Goal: Task Accomplishment & Management: Manage account settings

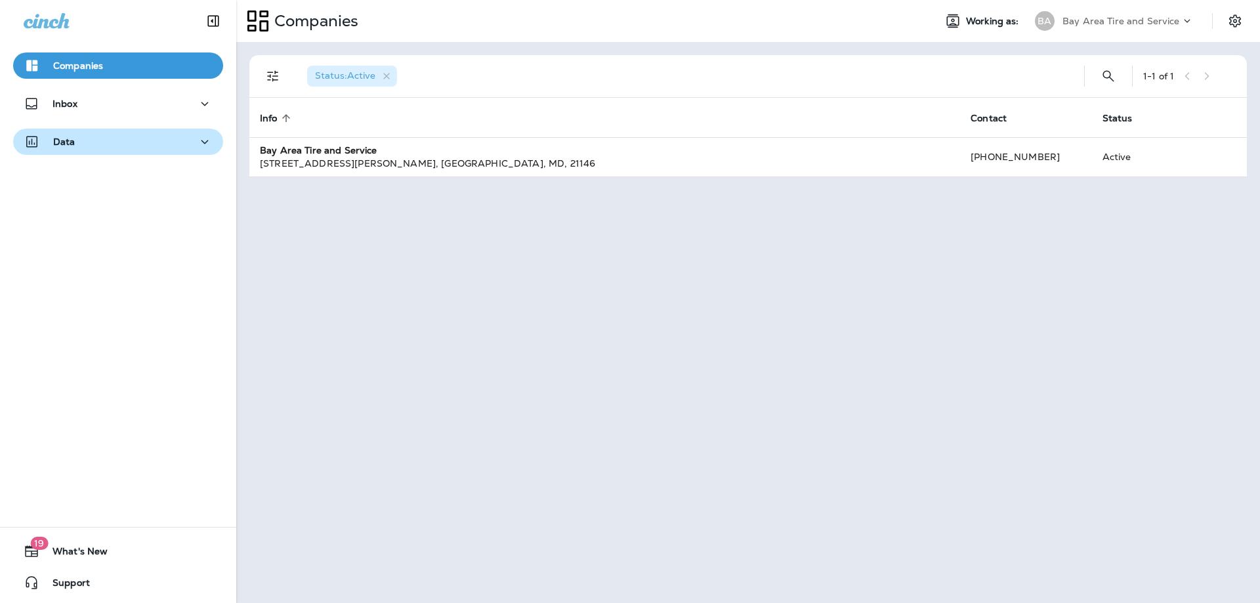
click at [165, 136] on div "Data" at bounding box center [118, 142] width 189 height 16
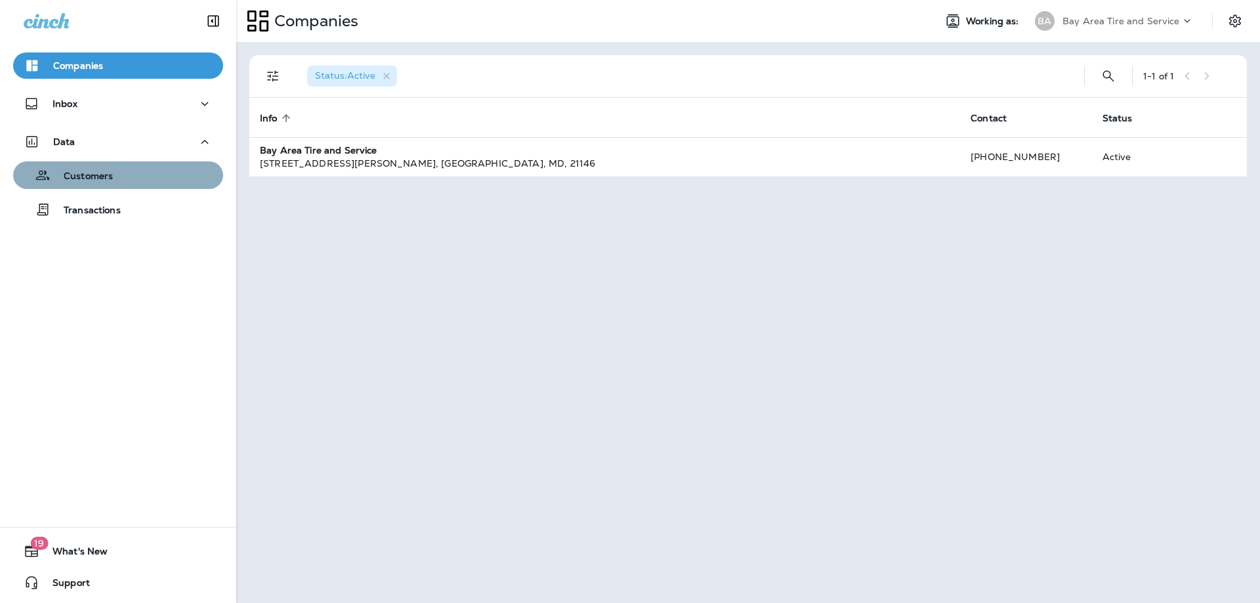
click at [148, 174] on div "Customers" at bounding box center [117, 175] width 199 height 20
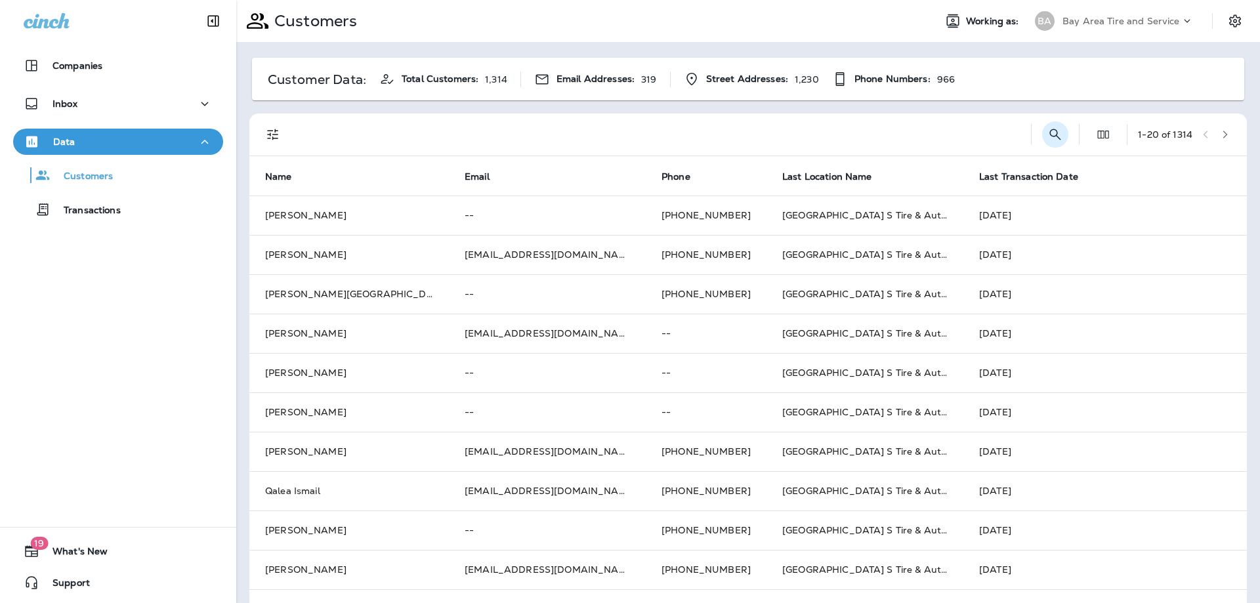
click at [1050, 132] on icon "Search Customers" at bounding box center [1055, 134] width 11 height 11
type input "*******"
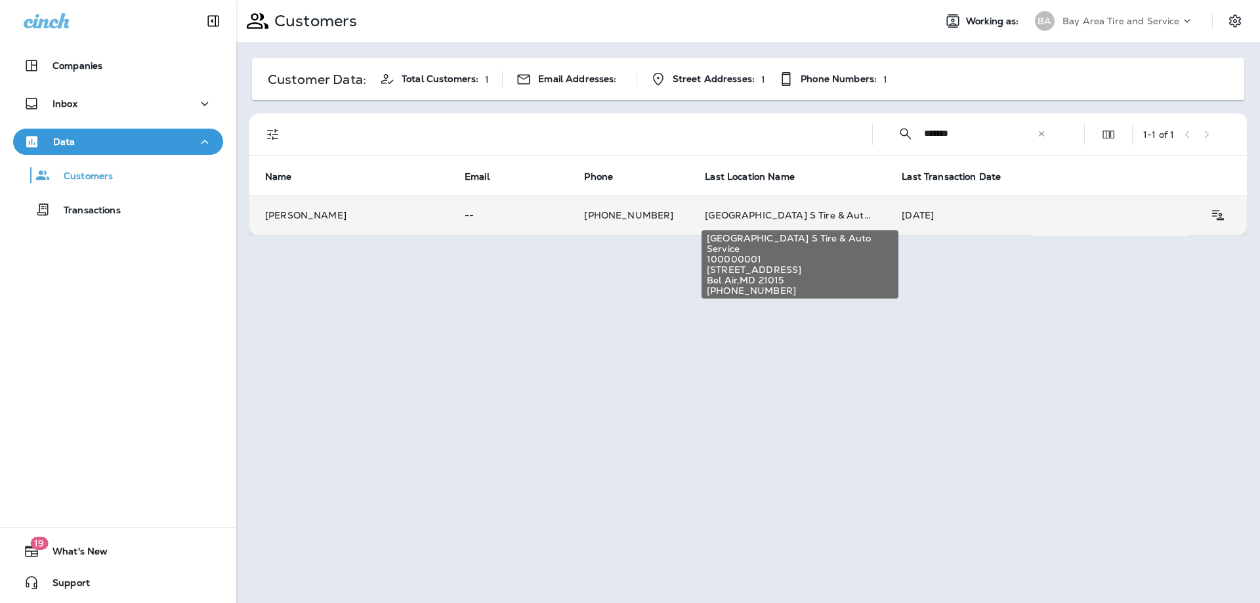
click at [798, 216] on span "[GEOGRAPHIC_DATA] S Tire & Auto Service" at bounding box center [804, 215] width 199 height 12
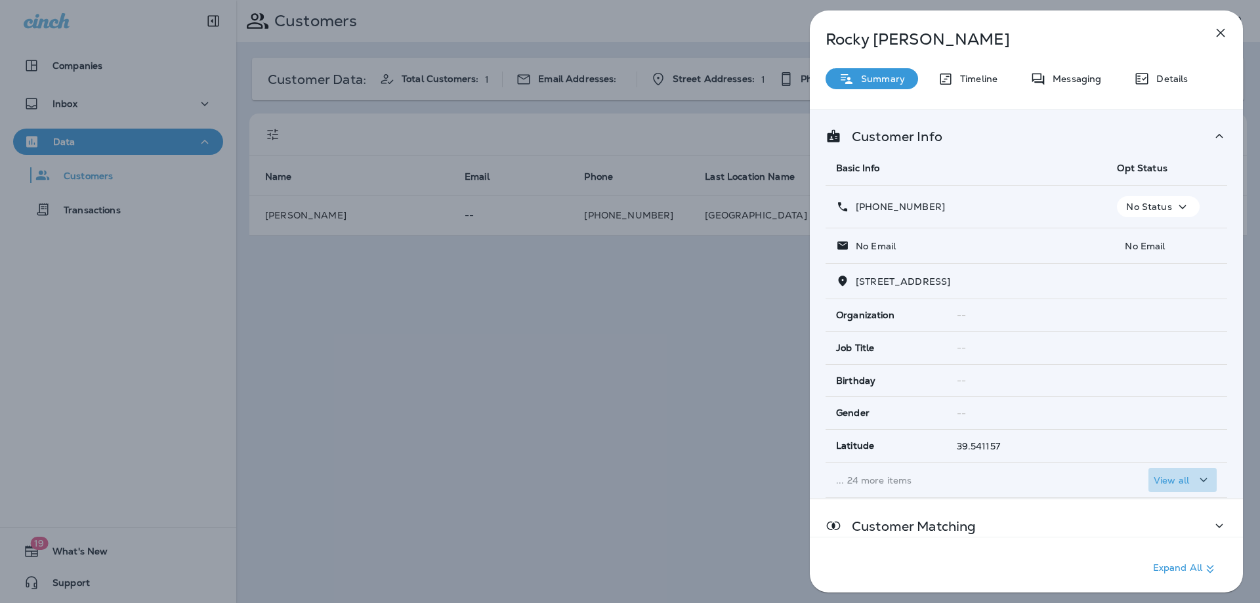
click at [1183, 475] on div "View all" at bounding box center [1183, 480] width 58 height 16
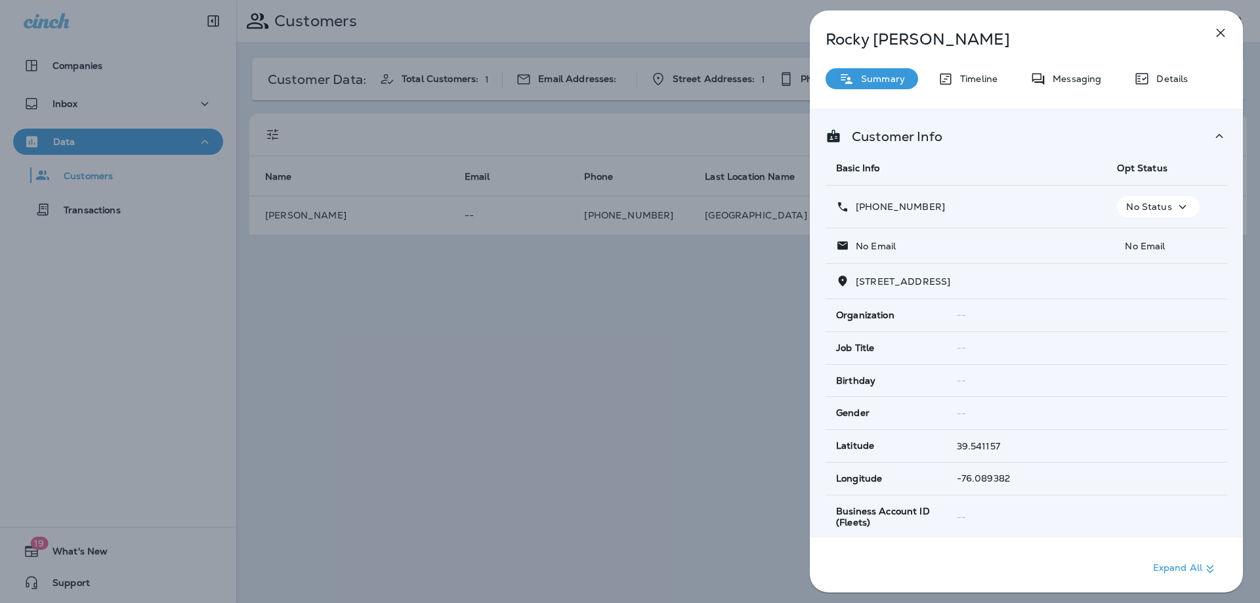
click at [1182, 211] on icon "button" at bounding box center [1183, 207] width 16 height 16
click at [1058, 203] on div "[PHONE_NUMBER]" at bounding box center [966, 207] width 260 height 14
click at [1063, 215] on td "[PHONE_NUMBER]" at bounding box center [965, 207] width 281 height 43
click at [1051, 308] on td "--" at bounding box center [1086, 315] width 281 height 32
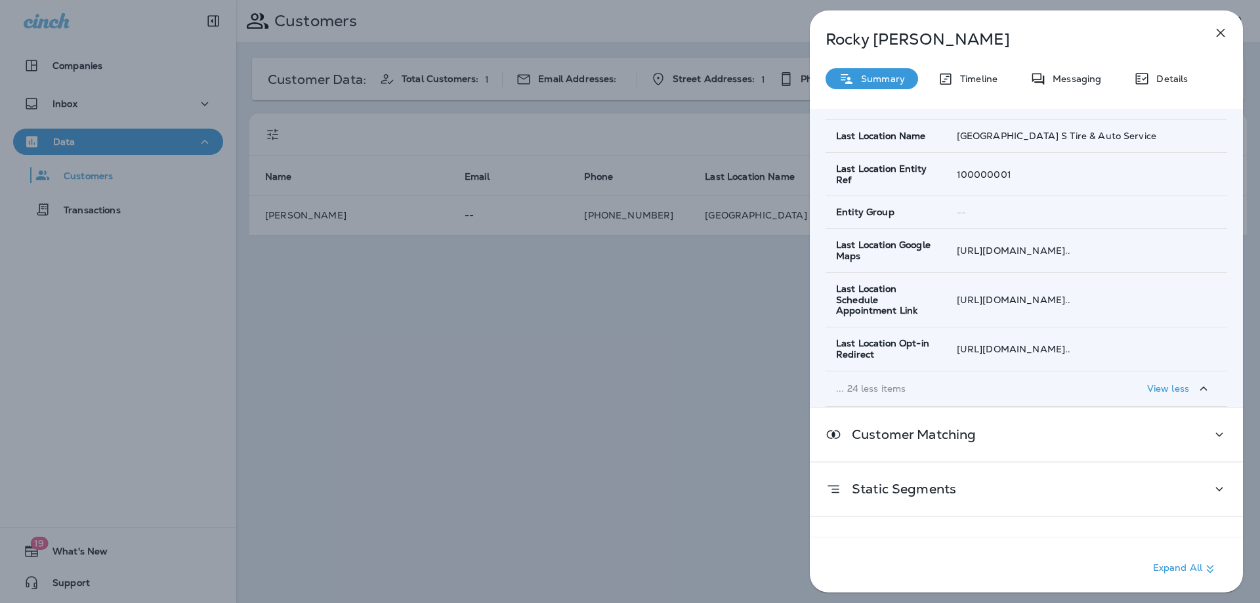
scroll to position [1031, 0]
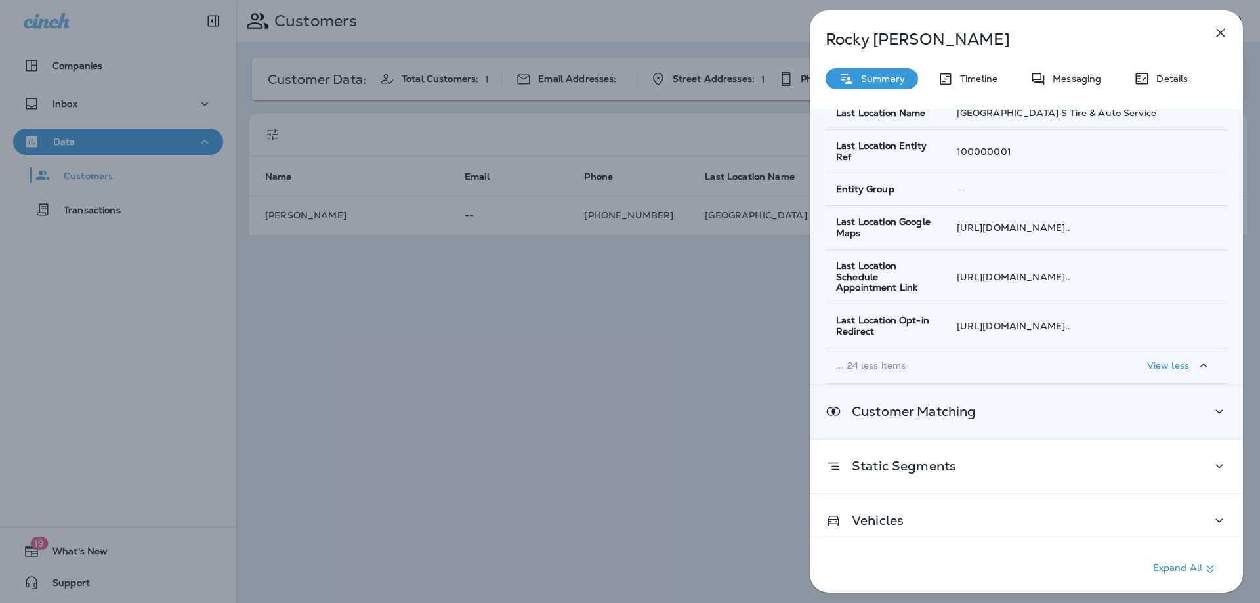
click at [1097, 410] on div "Customer Matching" at bounding box center [1026, 411] width 433 height 53
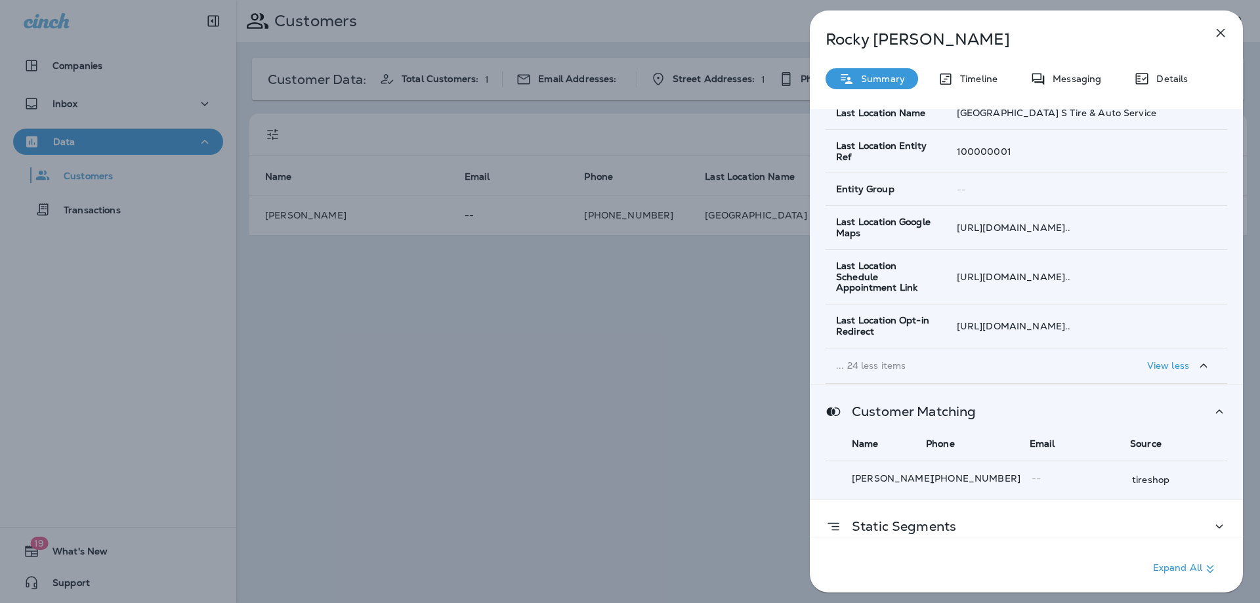
scroll to position [1091, 0]
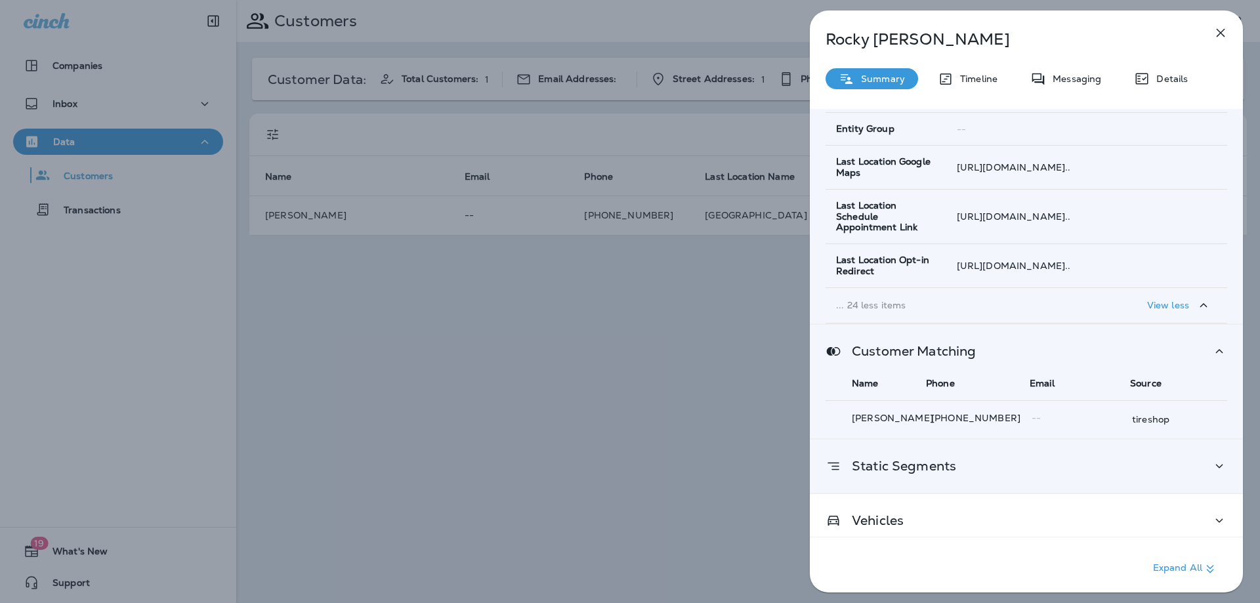
click at [1091, 446] on div "Static Segments" at bounding box center [1026, 466] width 433 height 53
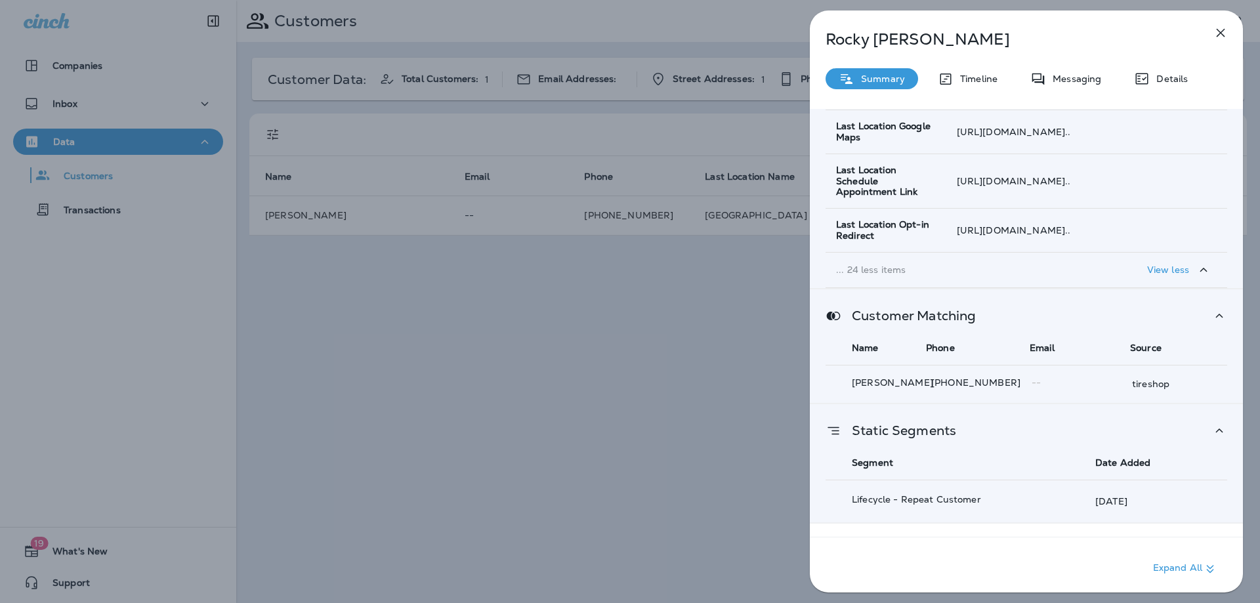
scroll to position [1156, 0]
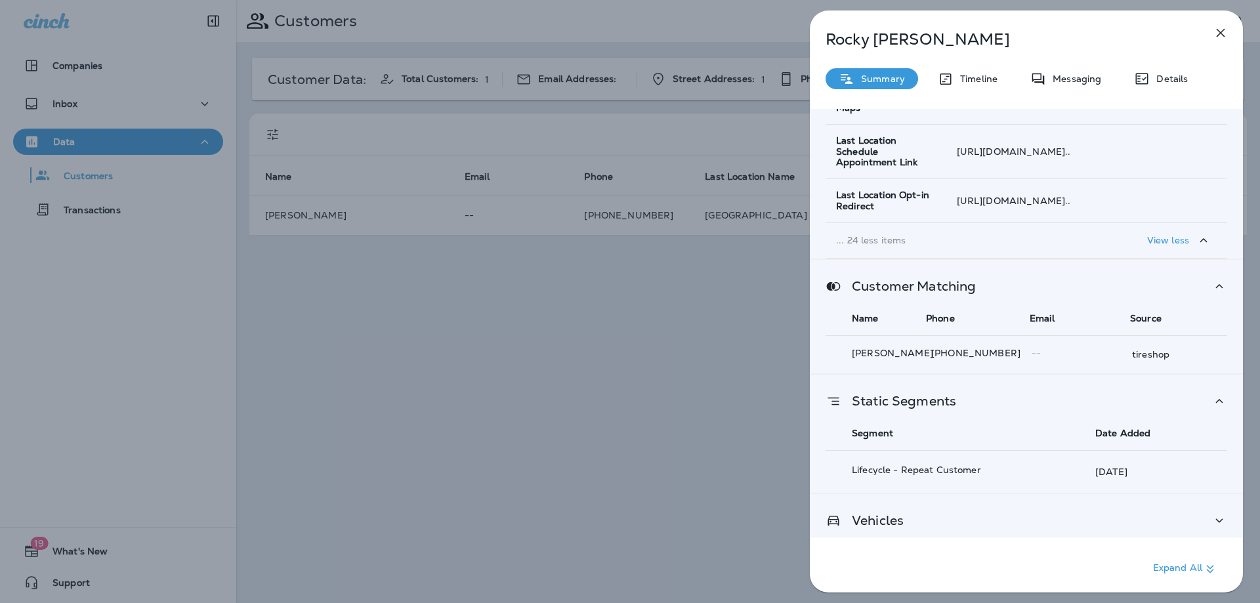
click at [1075, 515] on div "Vehicles" at bounding box center [1026, 520] width 402 height 16
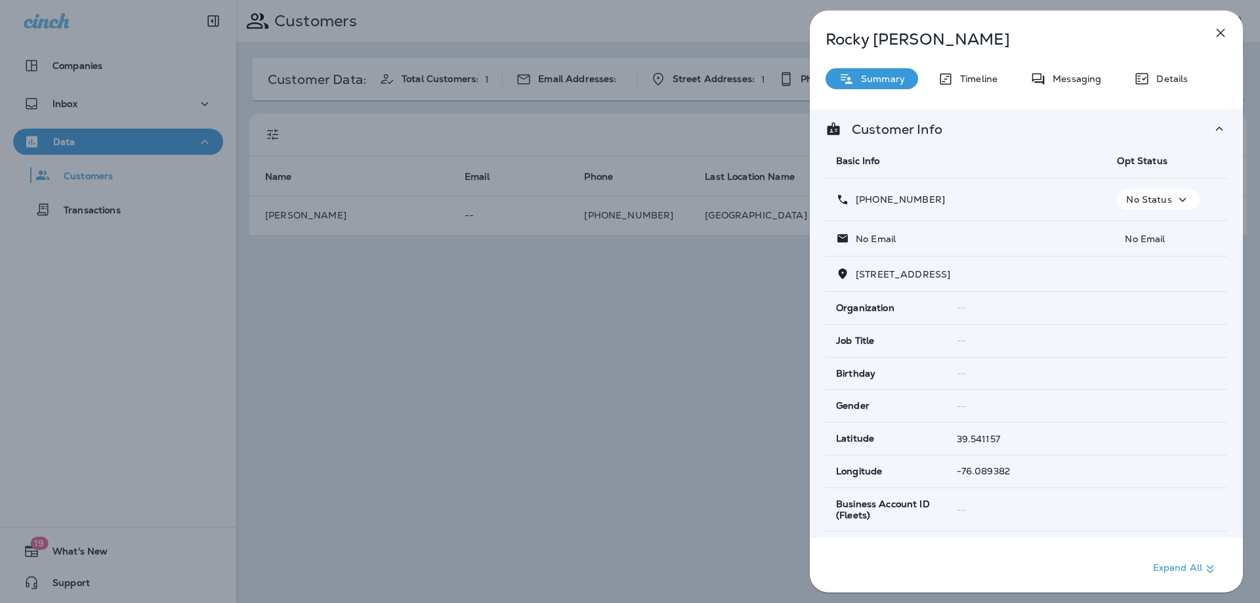
scroll to position [0, 0]
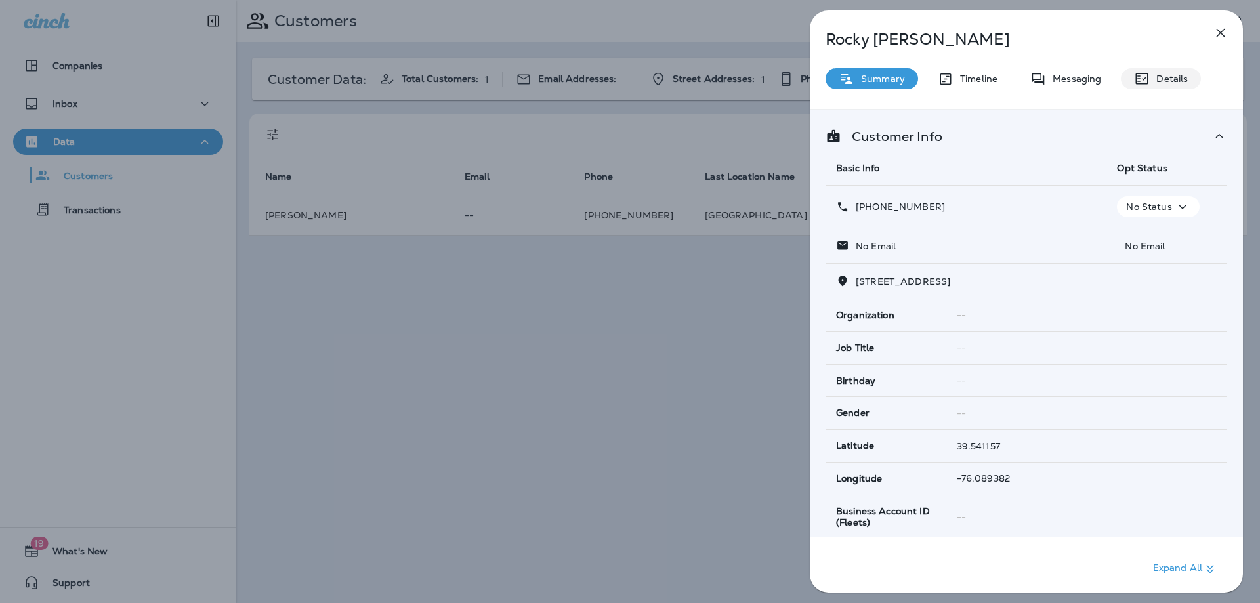
click at [1148, 72] on icon at bounding box center [1142, 79] width 16 height 16
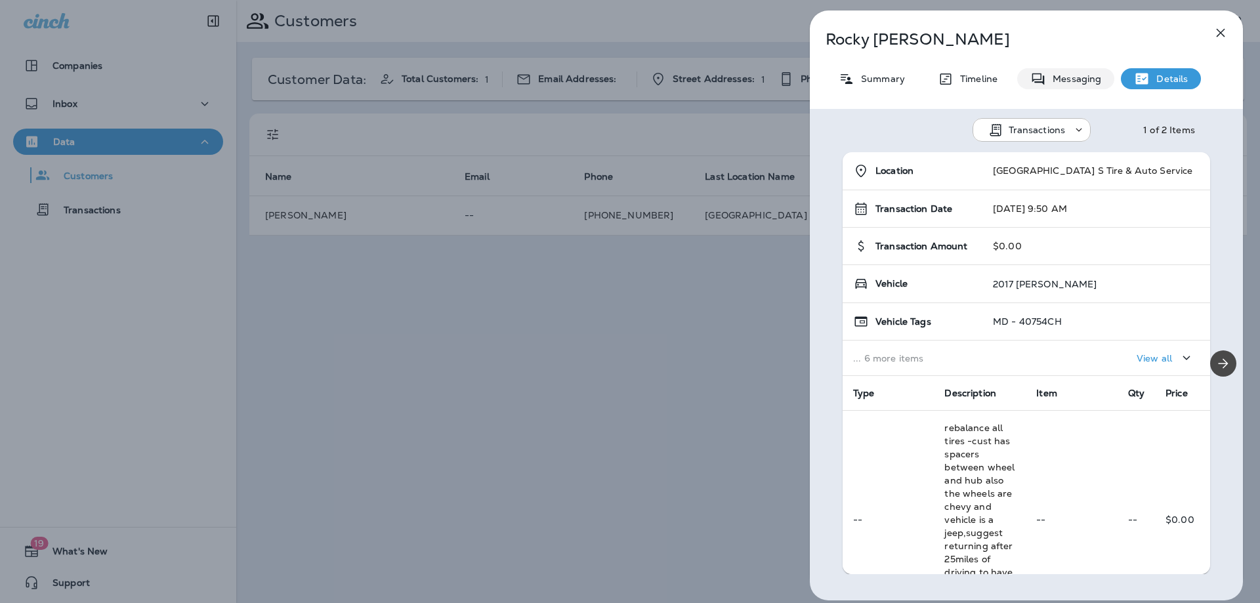
click at [1080, 73] on p "Messaging" at bounding box center [1073, 78] width 55 height 10
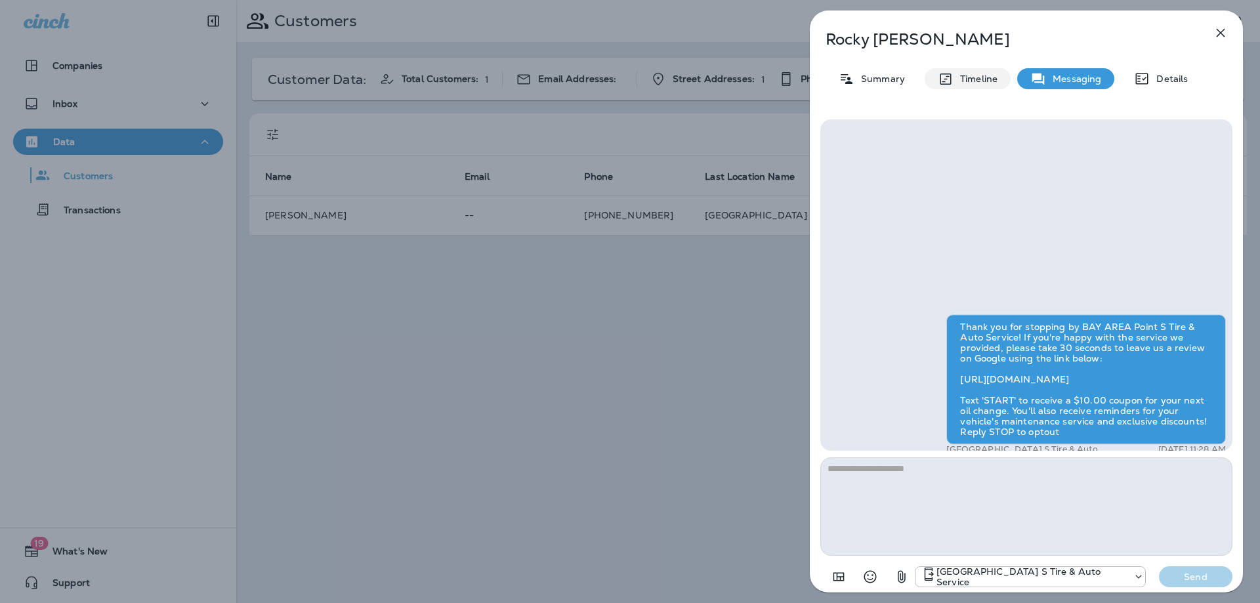
click at [966, 78] on p "Timeline" at bounding box center [975, 78] width 44 height 10
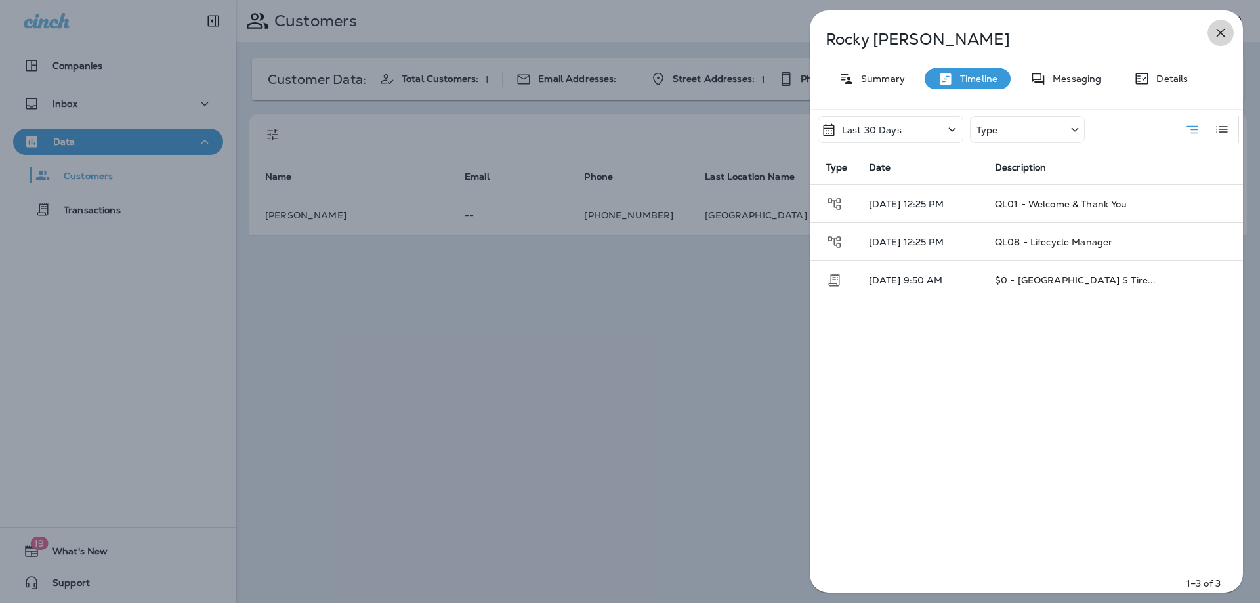
click at [1211, 33] on button "button" at bounding box center [1220, 33] width 26 height 26
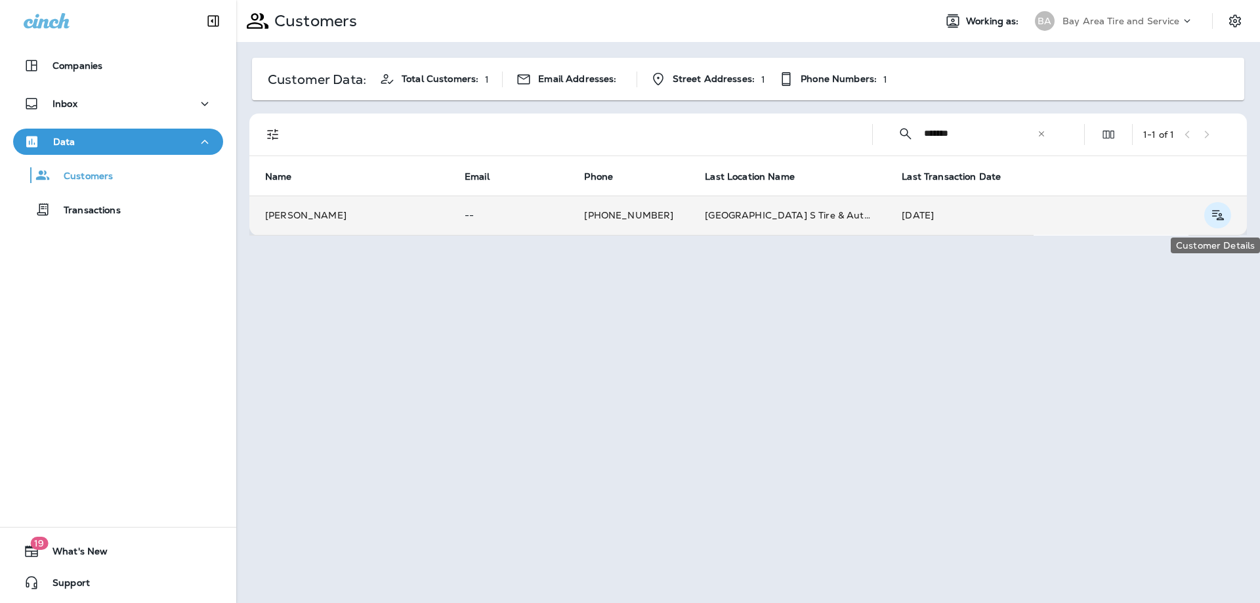
click at [1221, 213] on icon "Customer Details" at bounding box center [1217, 215] width 16 height 16
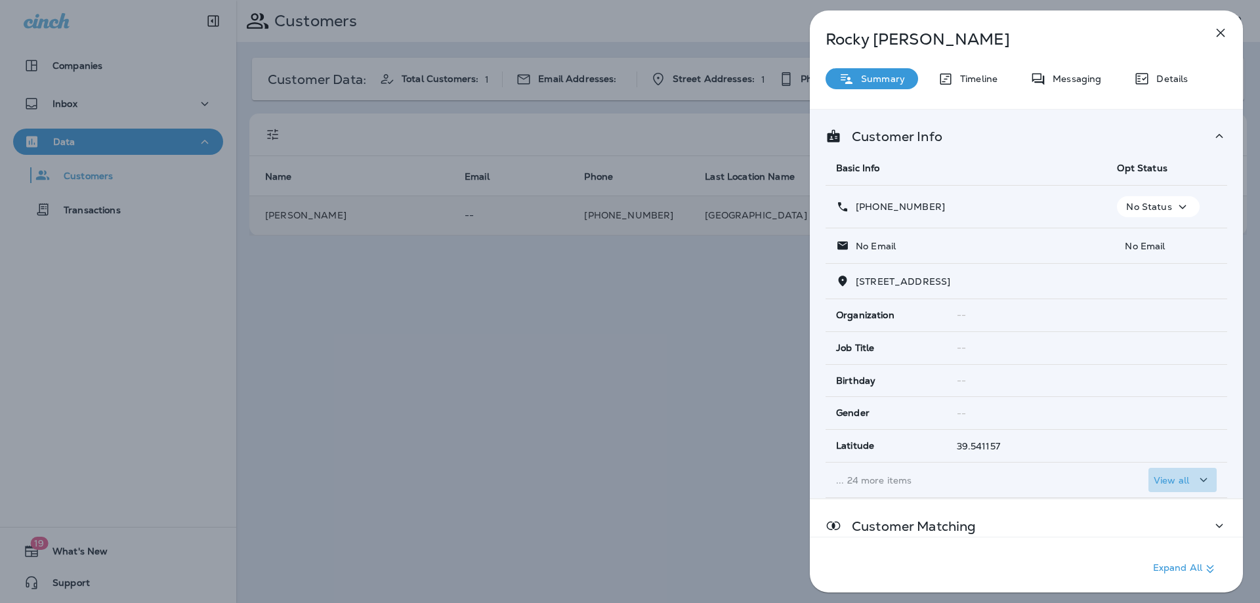
click at [1165, 485] on p "View all" at bounding box center [1171, 480] width 35 height 10
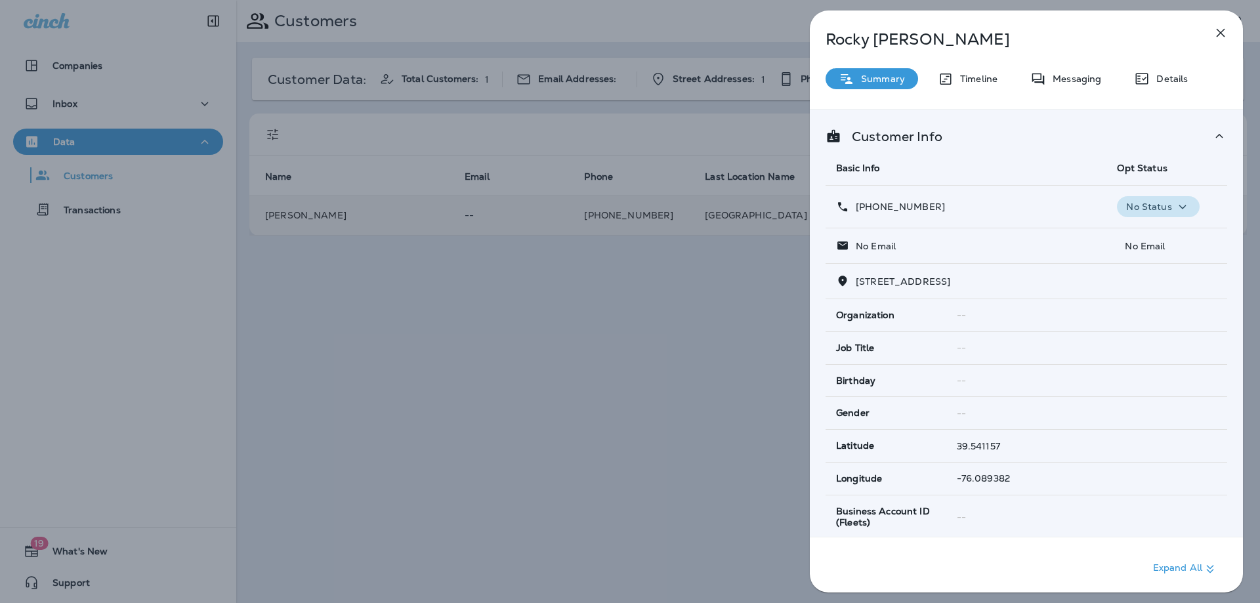
click at [1183, 211] on icon "button" at bounding box center [1183, 207] width 16 height 16
click at [1175, 236] on button "Opt out" at bounding box center [1155, 237] width 94 height 31
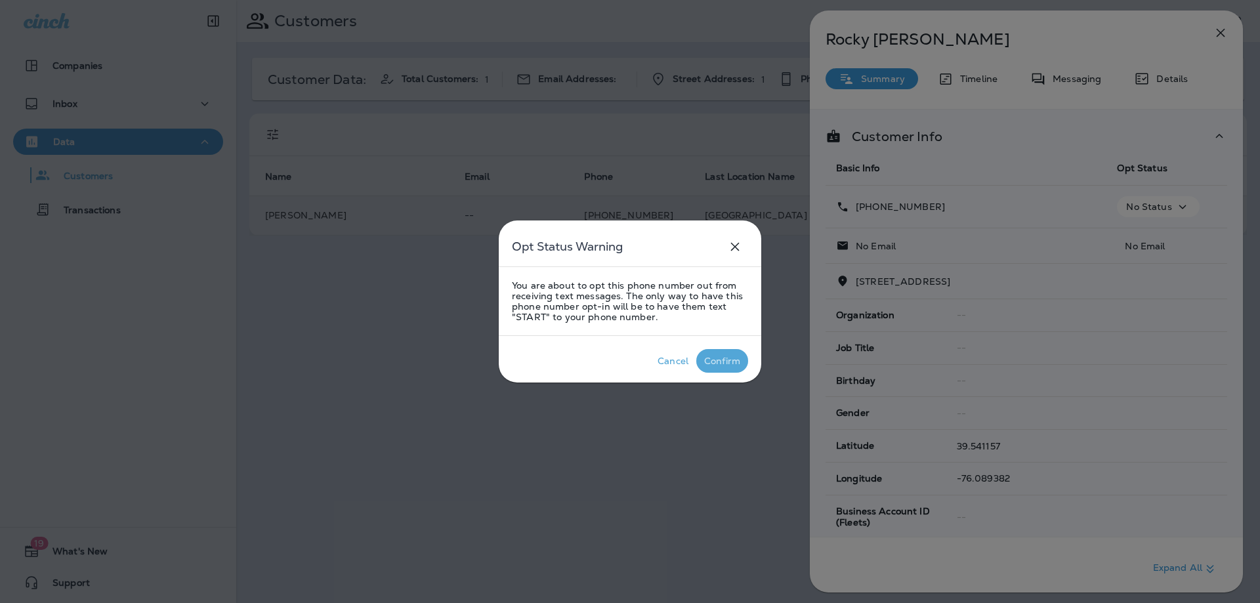
click at [732, 358] on div "Confirm" at bounding box center [722, 361] width 36 height 10
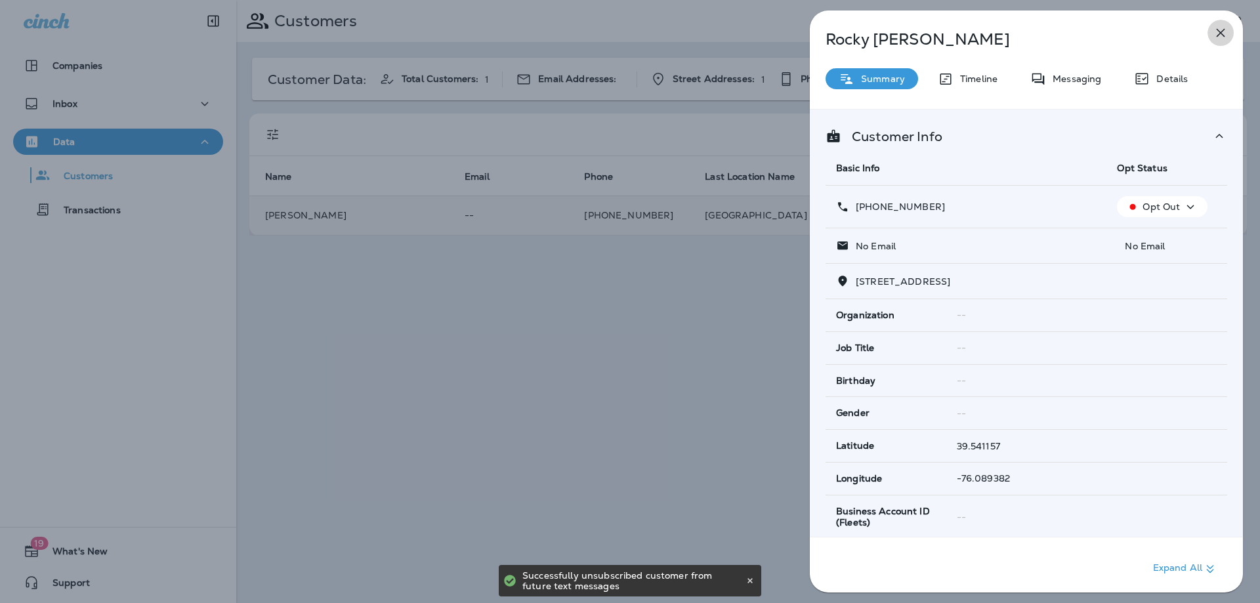
click at [1223, 31] on icon "button" at bounding box center [1221, 33] width 9 height 9
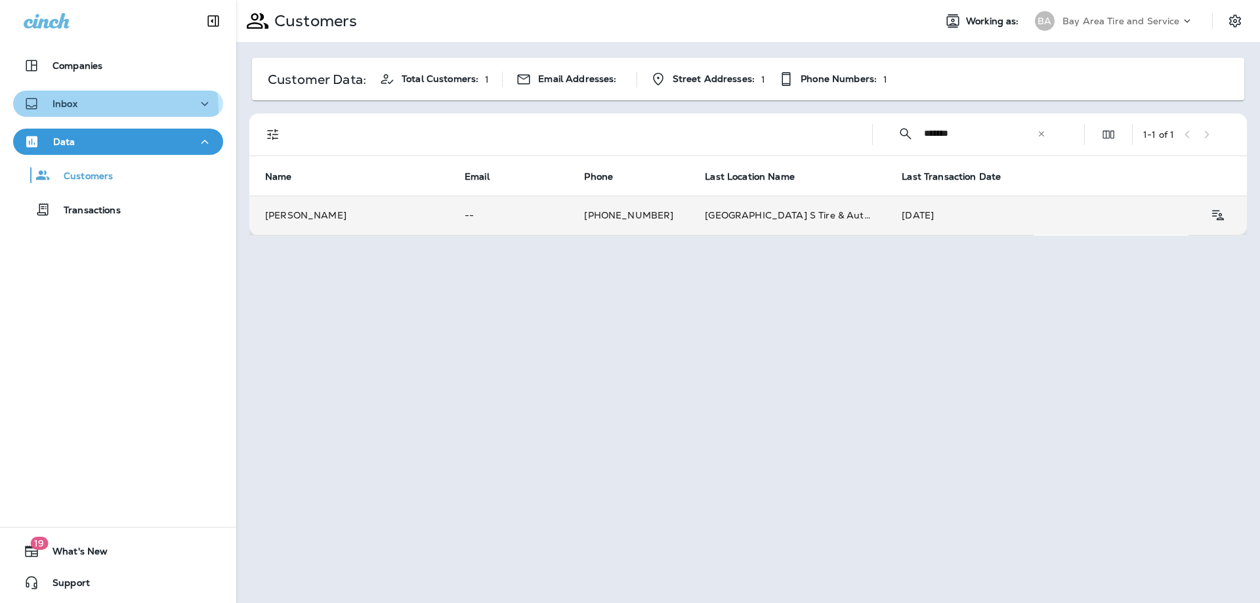
click at [74, 110] on div "Inbox" at bounding box center [51, 104] width 54 height 16
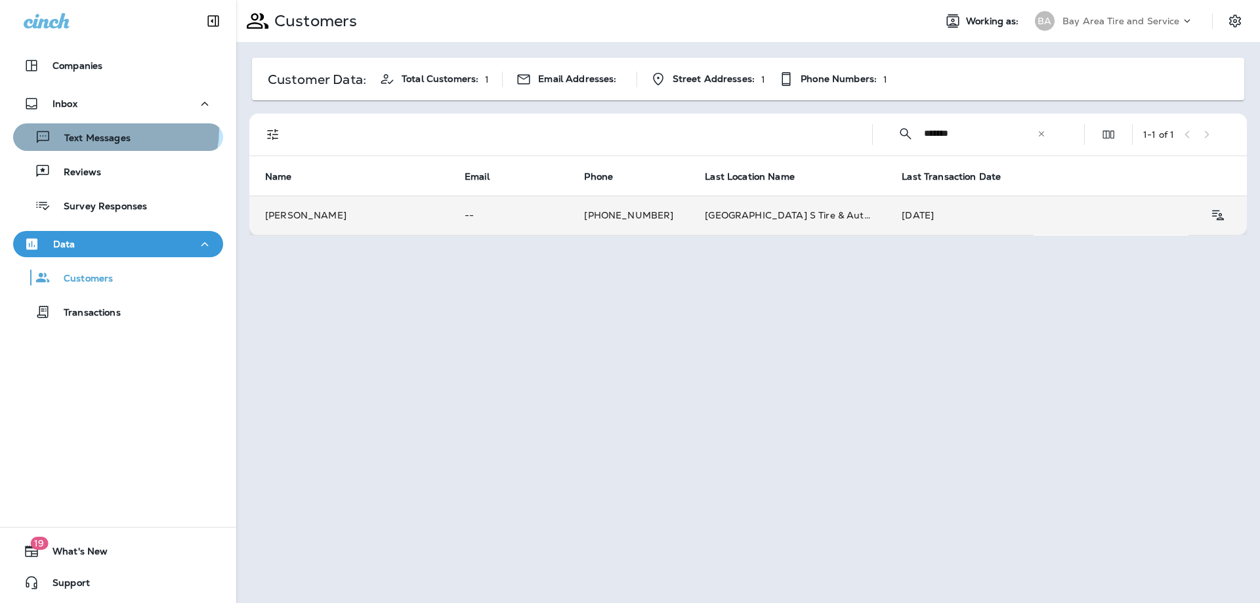
click at [95, 129] on div "Text Messages" at bounding box center [74, 137] width 112 height 20
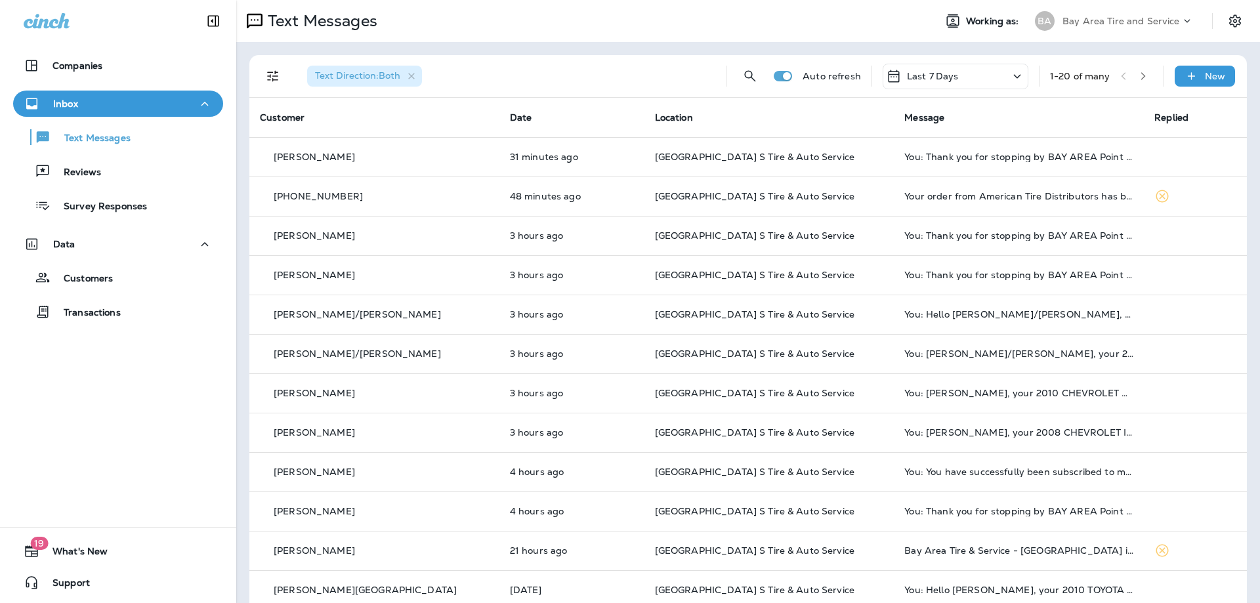
click at [268, 72] on icon "Filters" at bounding box center [272, 76] width 11 height 11
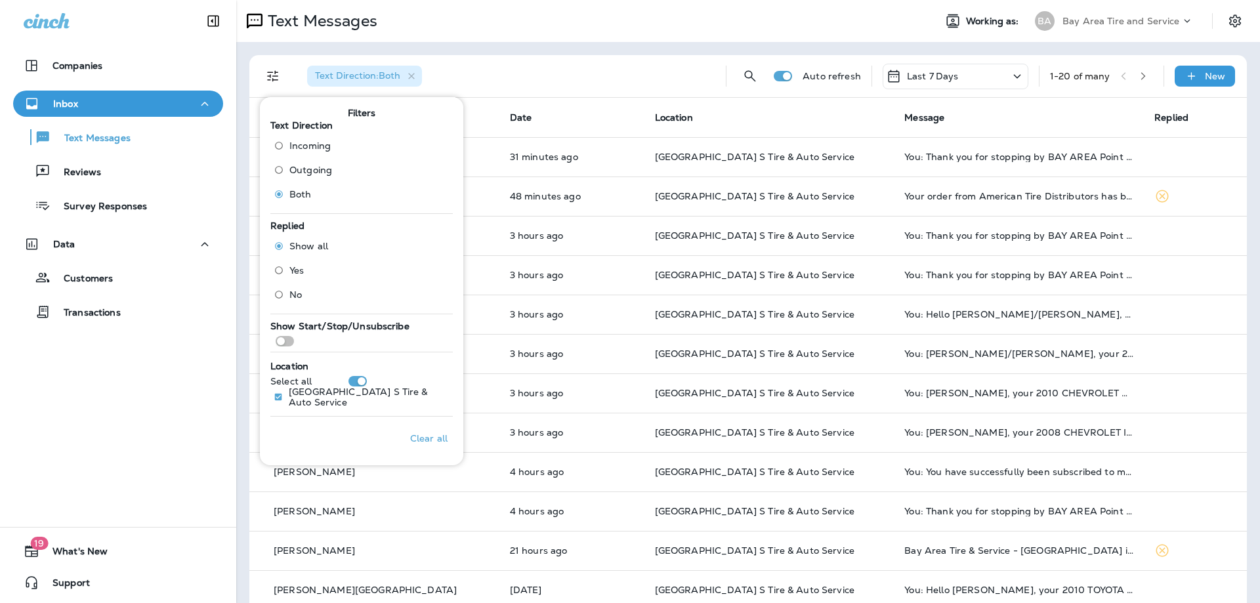
click at [302, 165] on span "Outgoing" at bounding box center [310, 170] width 43 height 10
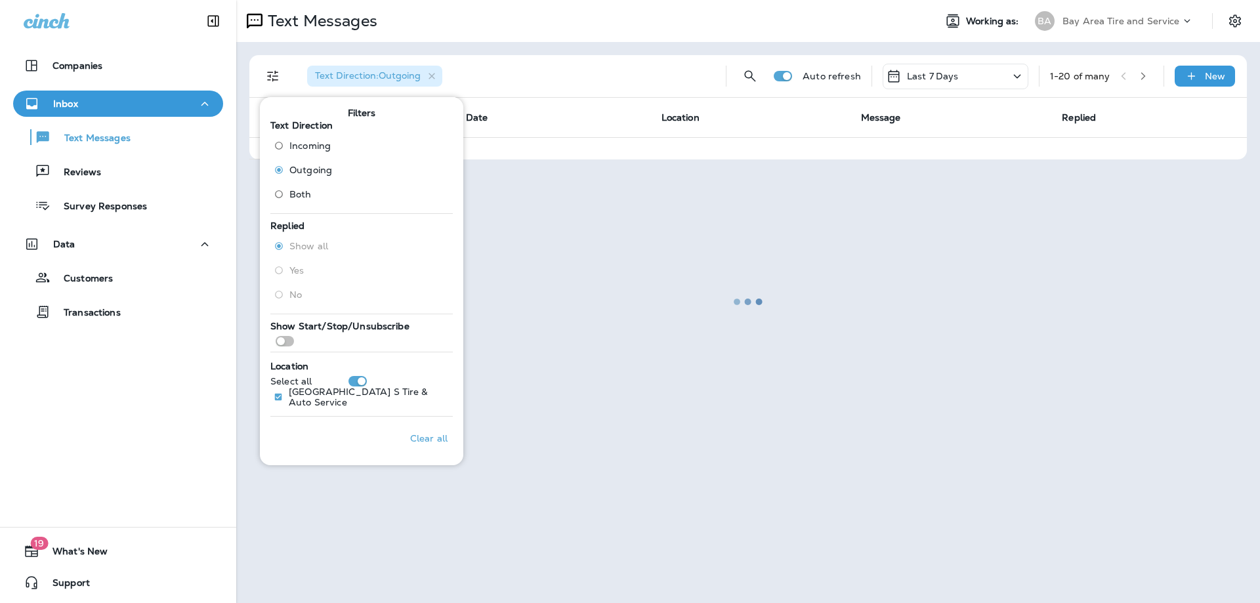
click at [604, 77] on div at bounding box center [748, 301] width 1021 height 600
